Goal: Task Accomplishment & Management: Manage account settings

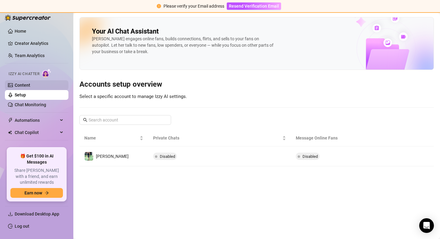
click at [23, 86] on link "Content" at bounding box center [23, 85] width 16 height 5
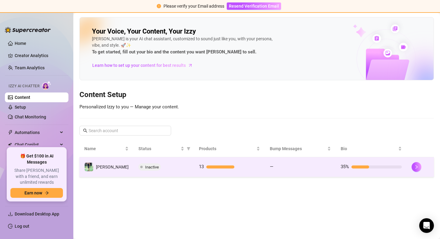
click at [173, 170] on div "Inactive" at bounding box center [163, 167] width 51 height 7
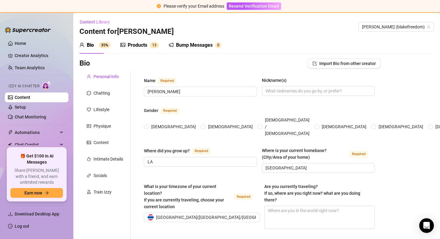
radio input "true"
type input "[DATE]"
click at [131, 46] on div "Products" at bounding box center [138, 45] width 20 height 7
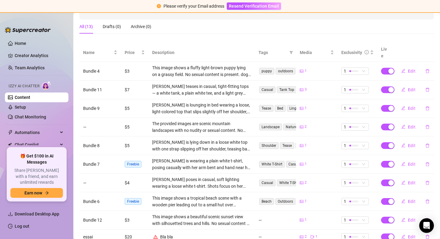
scroll to position [65, 0]
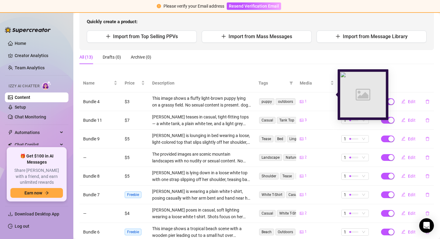
click at [303, 100] on icon "picture" at bounding box center [302, 102] width 4 height 4
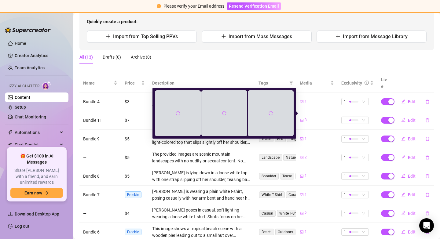
click at [262, 116] on div at bounding box center [271, 113] width 46 height 46
click at [269, 114] on icon "reload" at bounding box center [271, 113] width 4 height 4
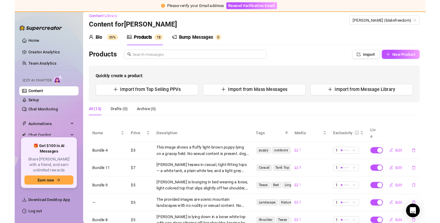
scroll to position [2, 0]
